Goal: Task Accomplishment & Management: Use online tool/utility

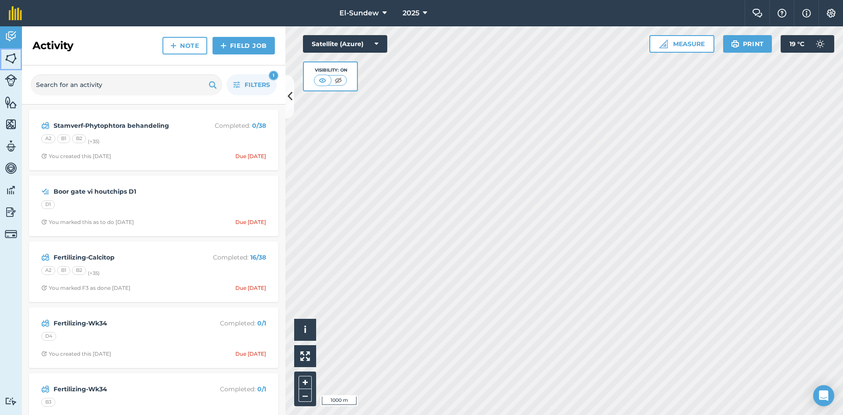
click at [12, 58] on img at bounding box center [11, 58] width 12 height 13
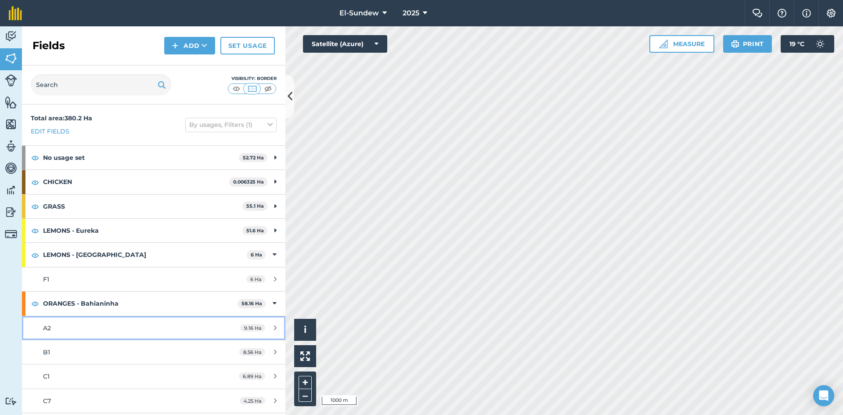
click at [130, 325] on div "A2" at bounding box center [125, 328] width 165 height 10
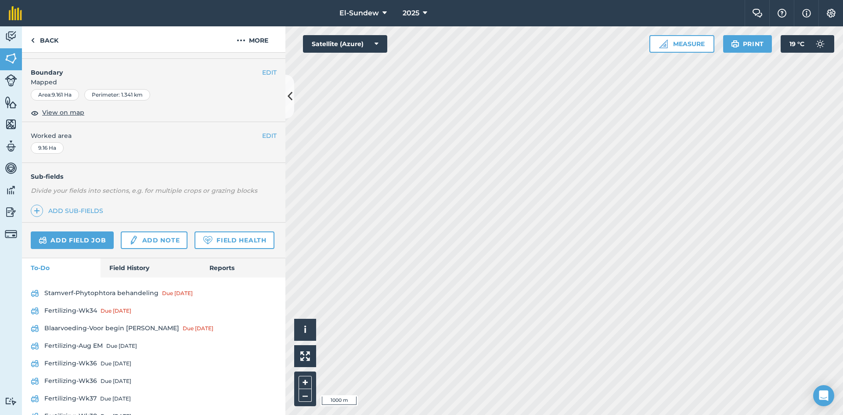
scroll to position [146, 0]
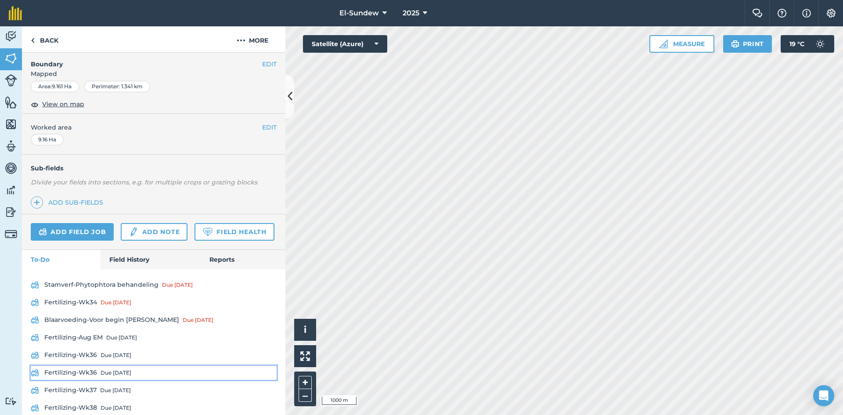
click at [105, 376] on div "Due [DATE]" at bounding box center [116, 372] width 31 height 7
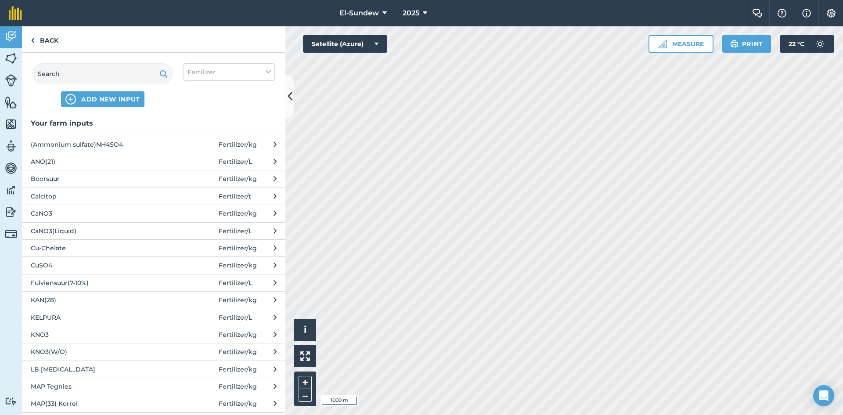
scroll to position [293, 0]
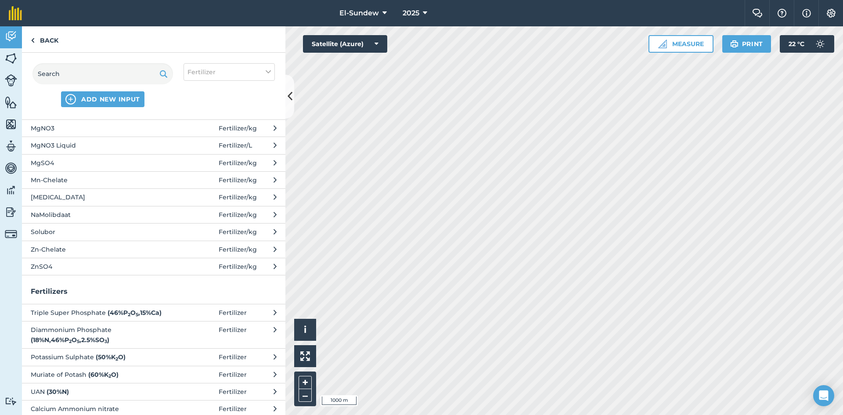
click at [72, 194] on span "[MEDICAL_DATA]" at bounding box center [103, 197] width 144 height 10
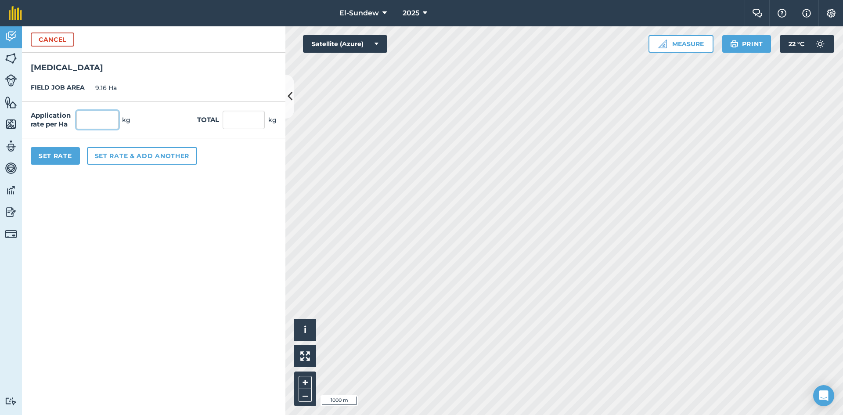
click at [99, 122] on input "text" at bounding box center [97, 120] width 42 height 18
type input "2"
type input "18.32"
click at [71, 155] on button "Set Rate" at bounding box center [55, 156] width 49 height 18
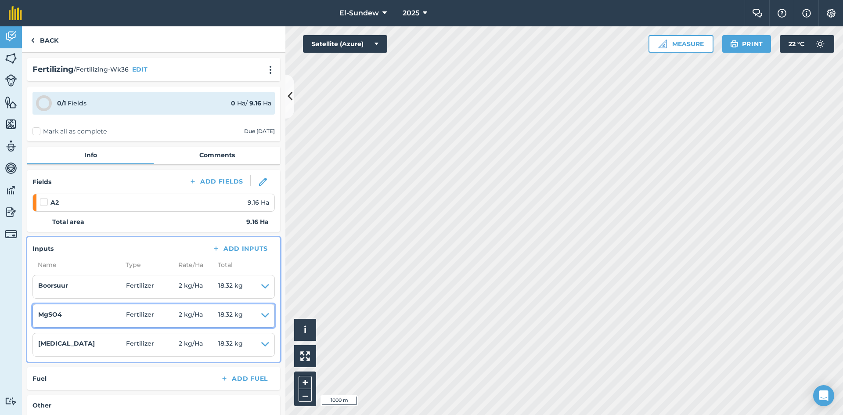
click at [261, 315] on icon at bounding box center [265, 316] width 8 height 12
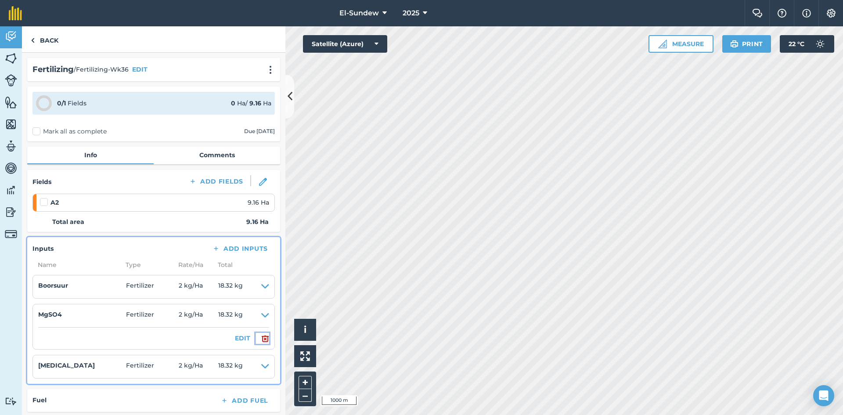
click at [261, 341] on img at bounding box center [265, 338] width 8 height 11
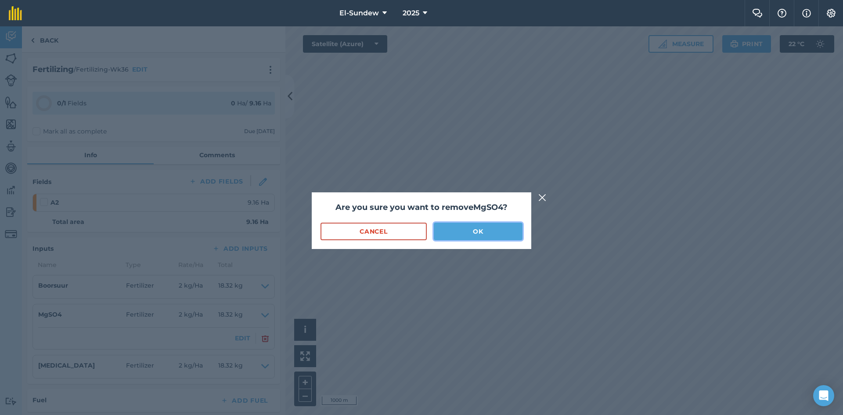
click at [458, 238] on button "OK" at bounding box center [478, 232] width 89 height 18
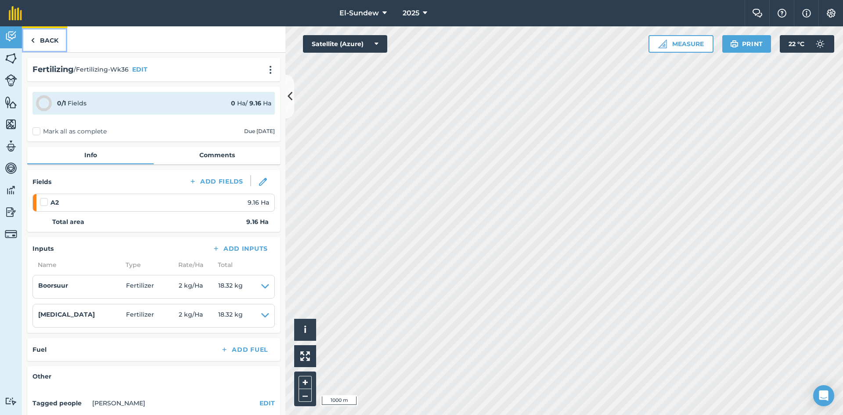
click at [51, 42] on link "Back" at bounding box center [44, 39] width 45 height 26
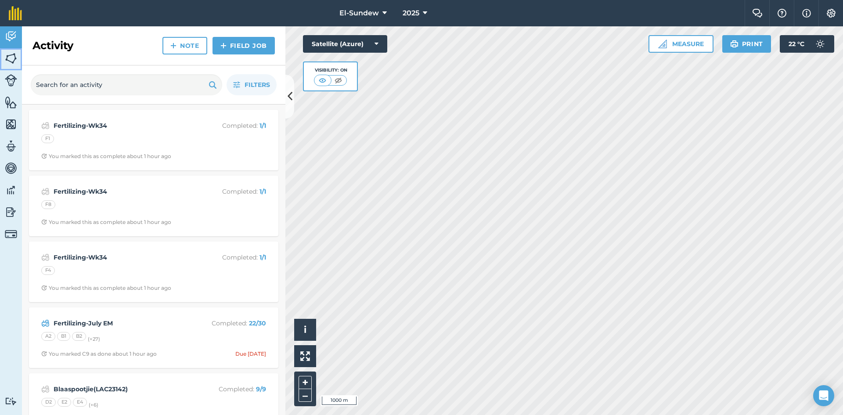
click at [12, 59] on img at bounding box center [11, 58] width 12 height 13
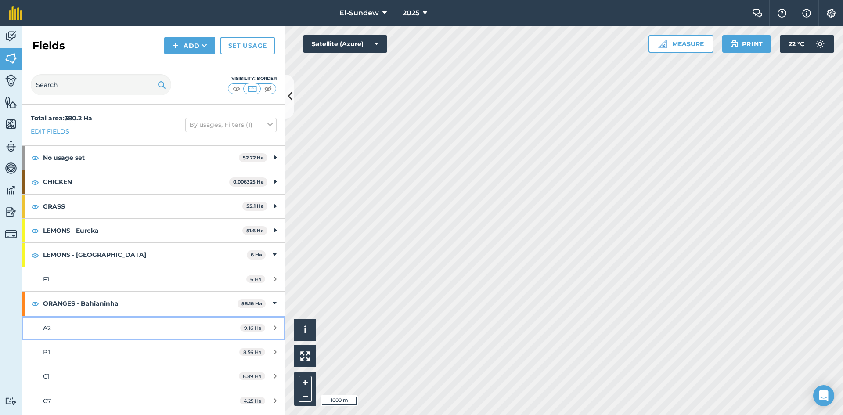
click at [135, 330] on div "A2" at bounding box center [125, 328] width 165 height 10
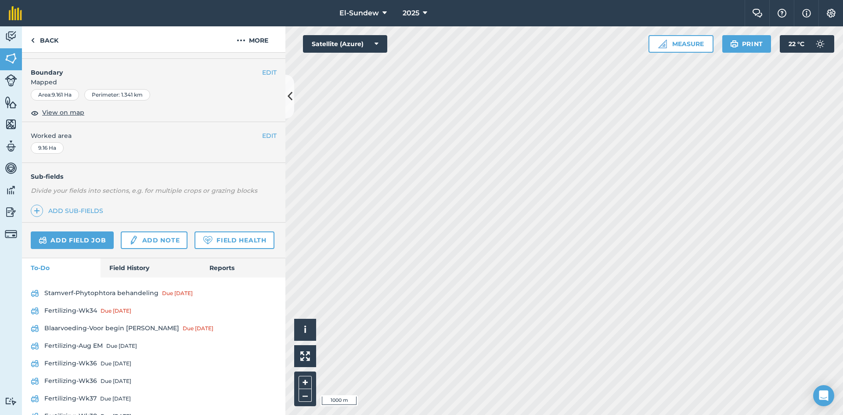
scroll to position [146, 0]
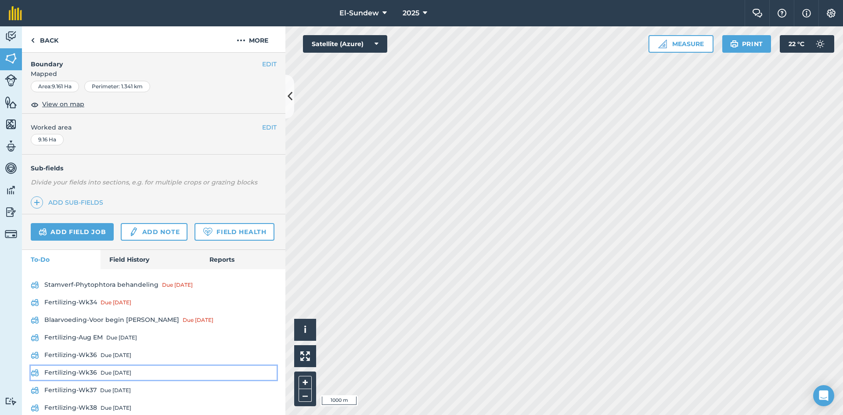
click at [114, 376] on div "Due [DATE]" at bounding box center [116, 372] width 31 height 7
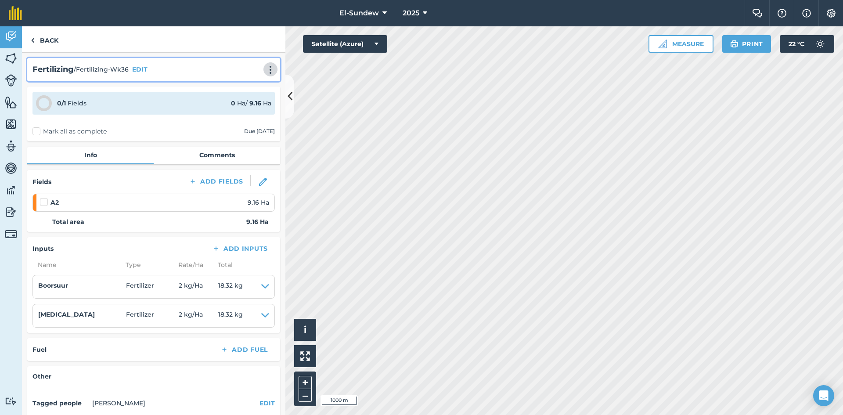
click at [265, 66] on img at bounding box center [270, 69] width 11 height 9
click at [244, 89] on link "Print" at bounding box center [252, 89] width 56 height 18
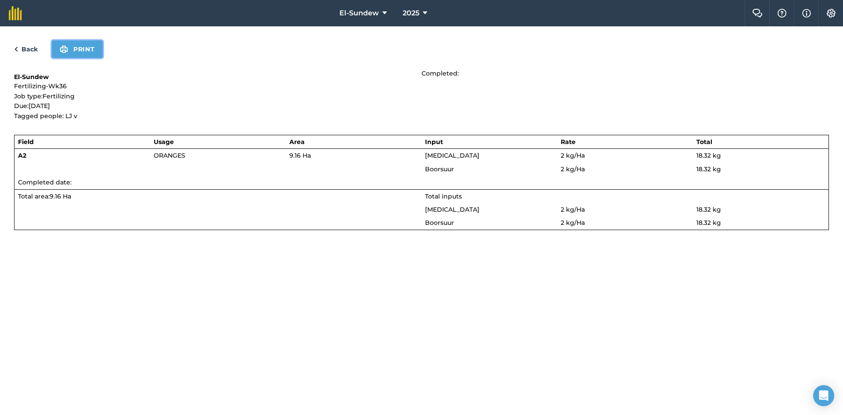
click at [81, 49] on button "Print" at bounding box center [77, 49] width 51 height 18
click at [29, 48] on link "Back" at bounding box center [26, 49] width 24 height 11
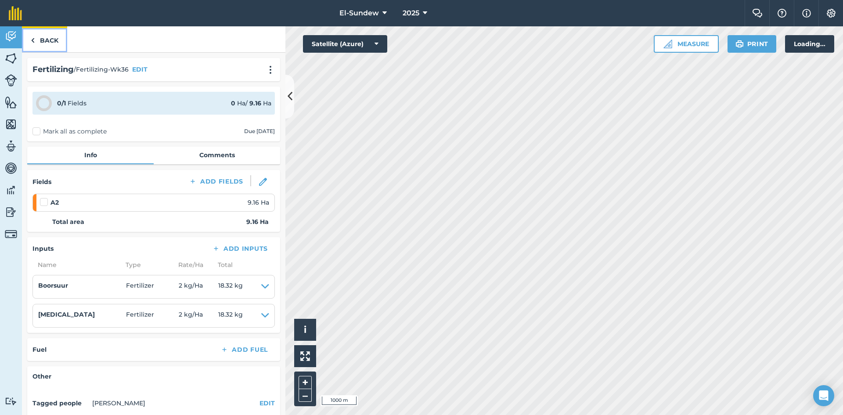
click at [46, 37] on link "Back" at bounding box center [44, 39] width 45 height 26
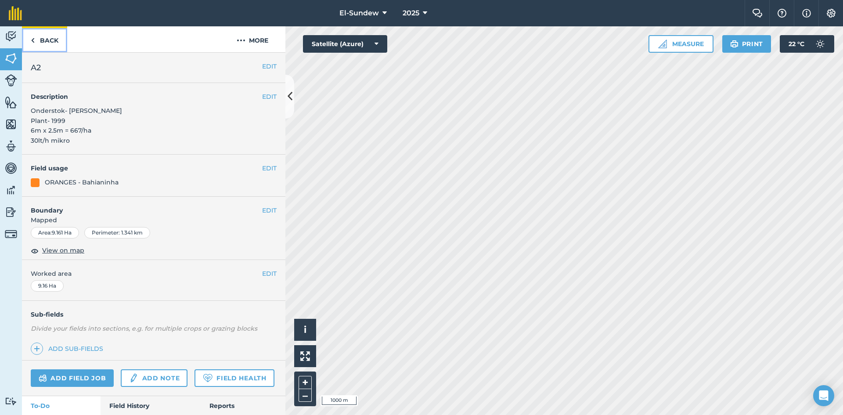
click at [51, 47] on link "Back" at bounding box center [44, 39] width 45 height 26
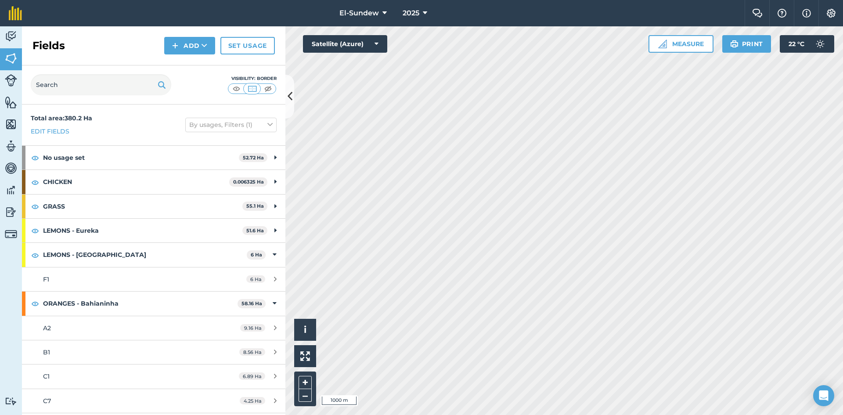
scroll to position [293, 0]
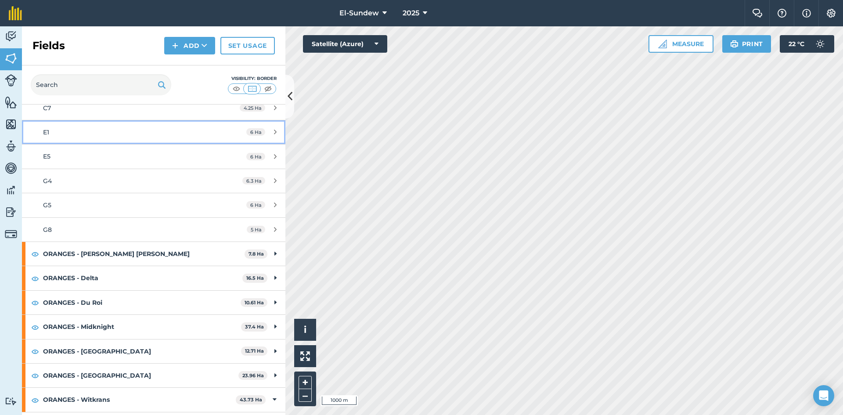
click at [110, 133] on div "E1" at bounding box center [125, 132] width 165 height 10
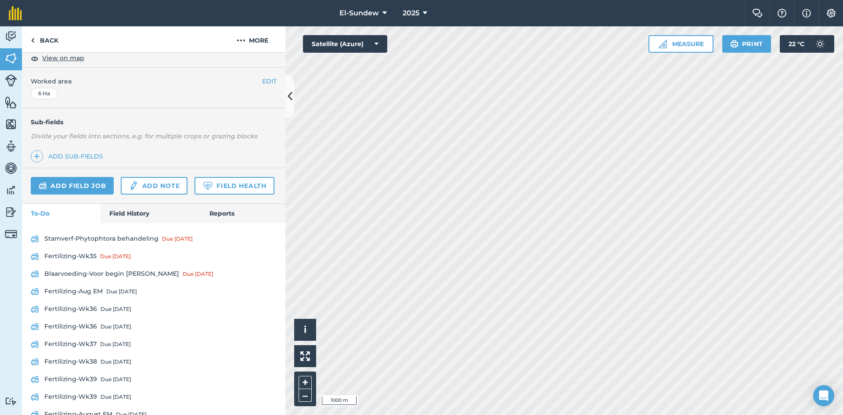
scroll to position [293, 0]
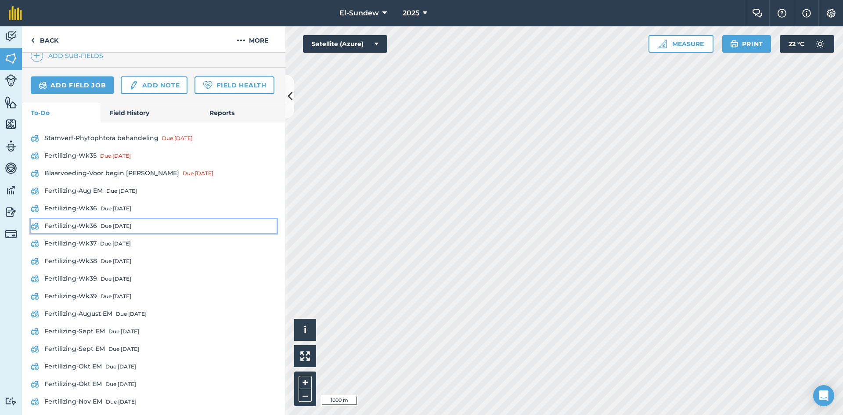
click at [90, 233] on link "Fertilizing-Wk36 Due [DATE]" at bounding box center [154, 226] width 246 height 14
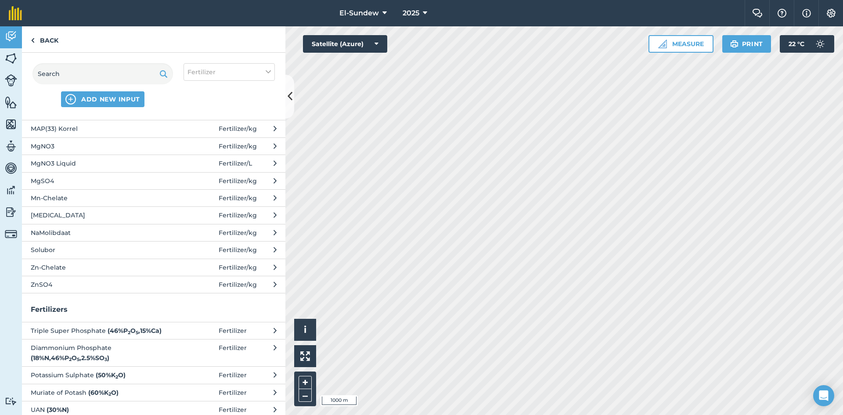
scroll to position [293, 0]
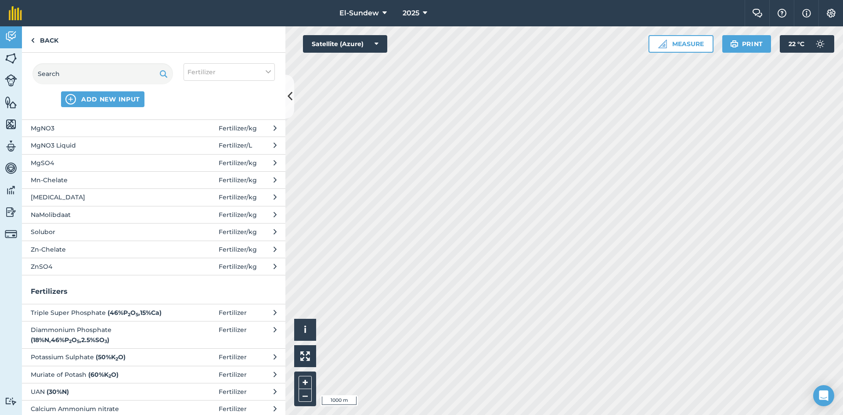
click at [83, 194] on span "[MEDICAL_DATA]" at bounding box center [103, 197] width 144 height 10
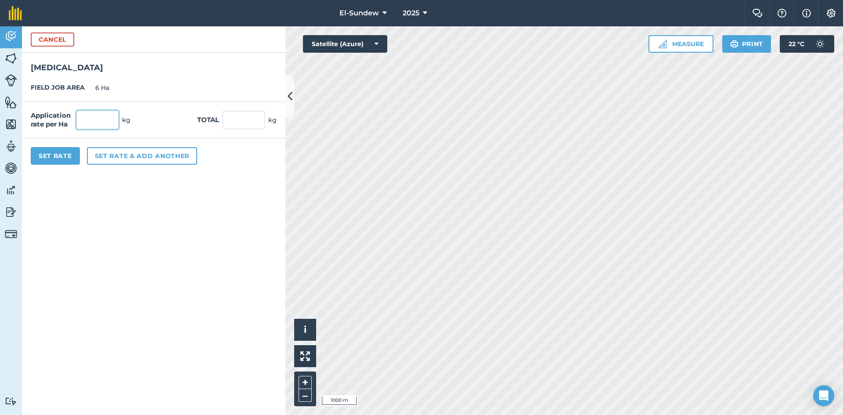
click at [101, 119] on input "text" at bounding box center [97, 120] width 42 height 18
type input "3"
type input "18"
click at [60, 158] on button "Set Rate" at bounding box center [55, 156] width 49 height 18
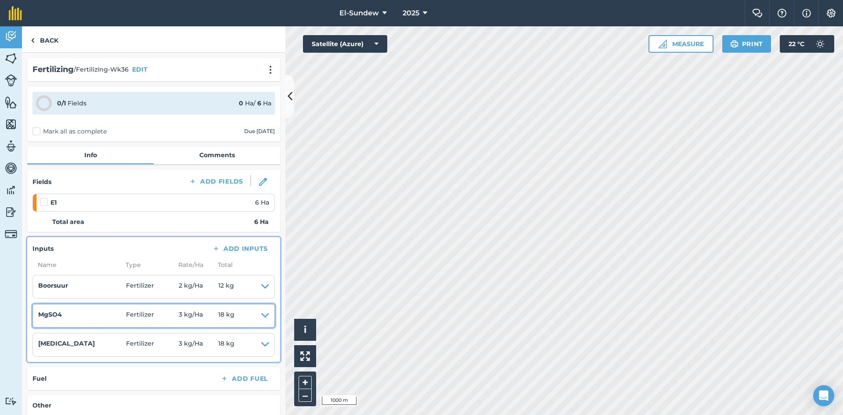
click at [261, 310] on icon at bounding box center [265, 316] width 8 height 12
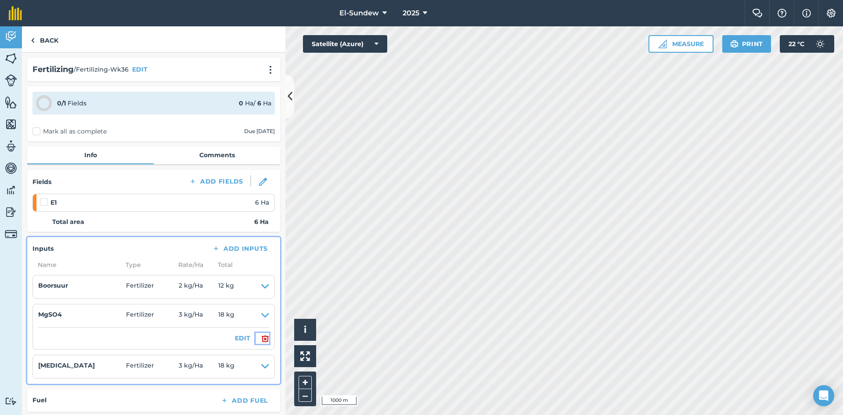
click at [261, 339] on img at bounding box center [265, 338] width 8 height 11
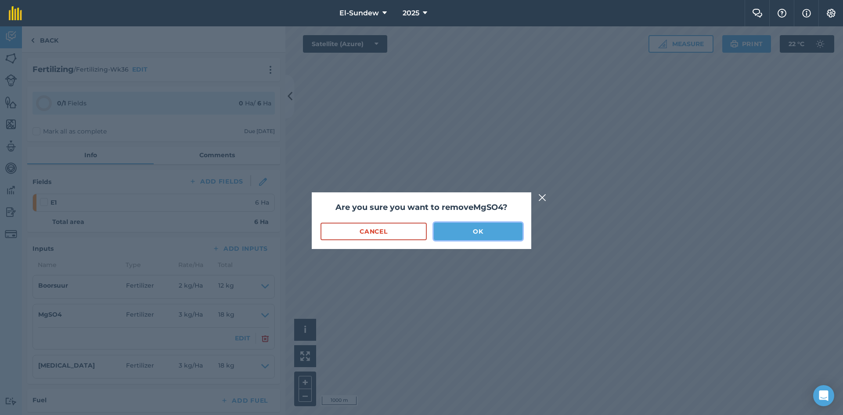
click at [469, 229] on button "OK" at bounding box center [478, 232] width 89 height 18
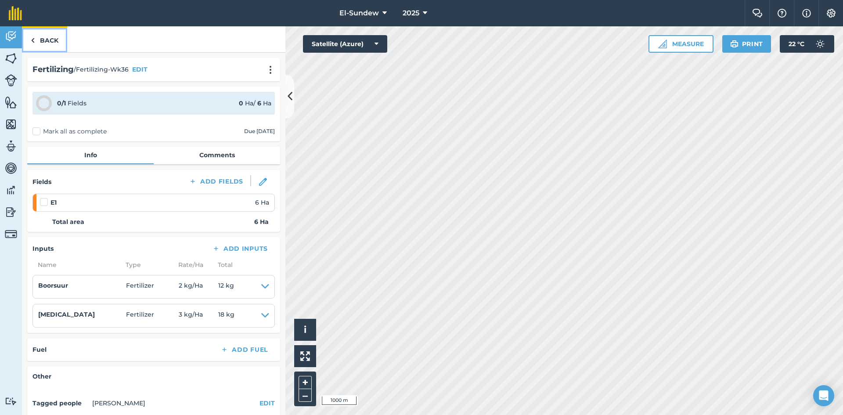
click at [57, 42] on link "Back" at bounding box center [44, 39] width 45 height 26
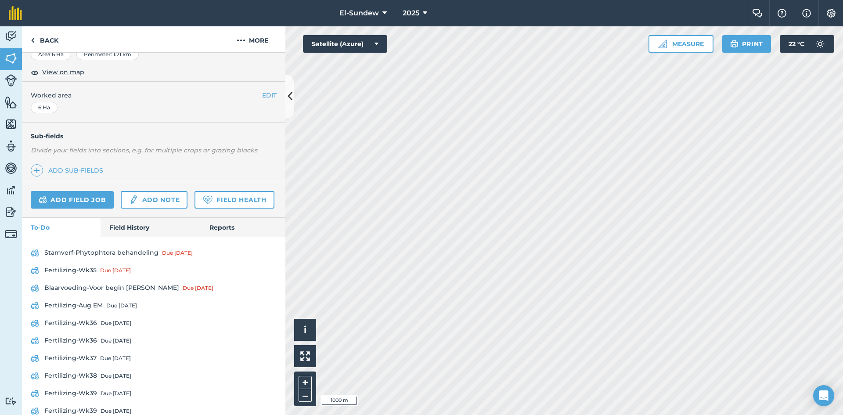
scroll to position [293, 0]
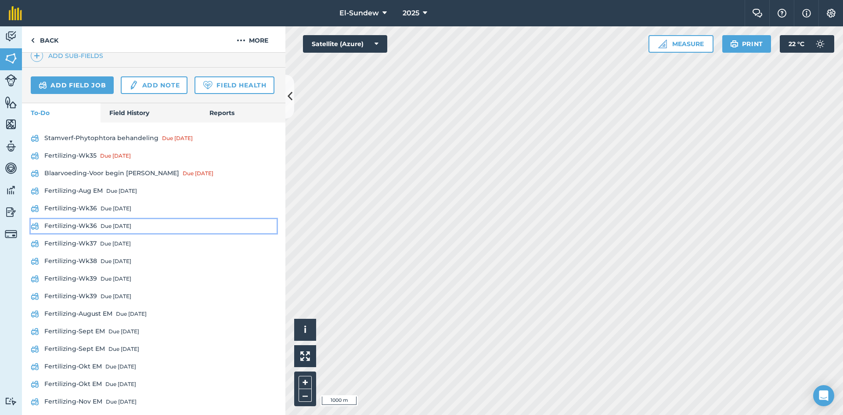
click at [101, 230] on div "Due [DATE]" at bounding box center [116, 226] width 31 height 7
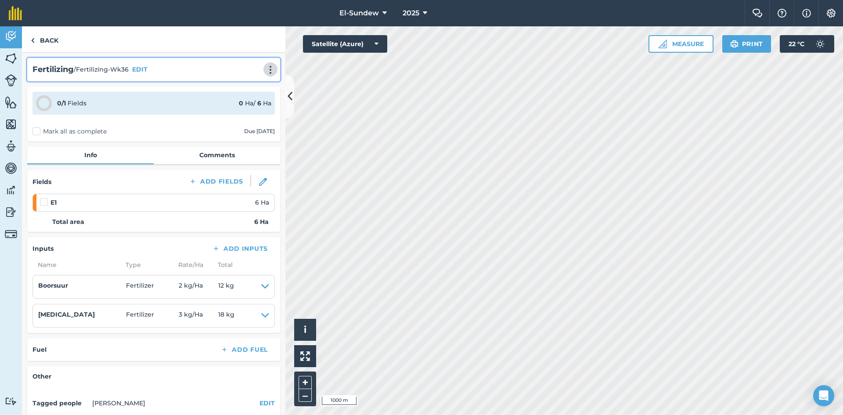
click at [265, 71] on img at bounding box center [270, 69] width 11 height 9
click at [239, 93] on link "Print" at bounding box center [252, 89] width 56 height 18
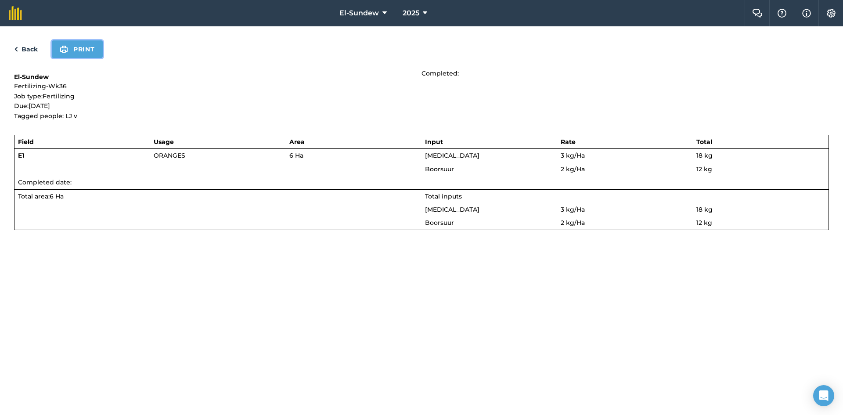
click at [73, 50] on button "Print" at bounding box center [77, 49] width 51 height 18
